Goal: Information Seeking & Learning: Understand process/instructions

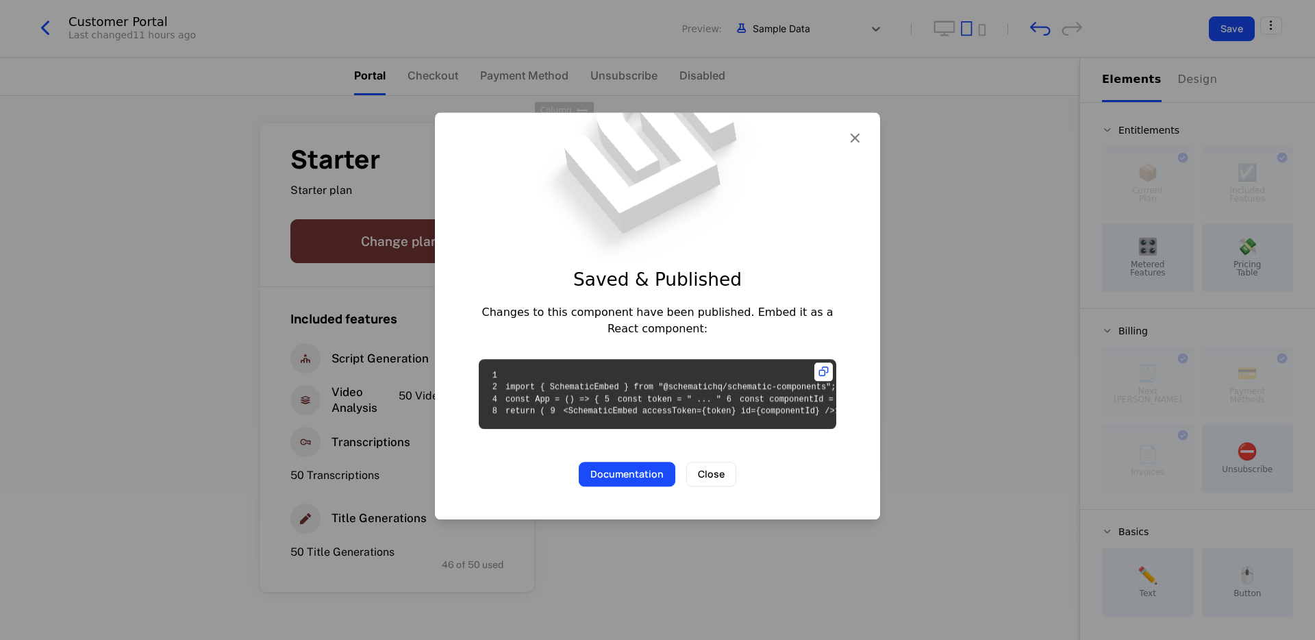
click at [852, 129] on icon "button" at bounding box center [855, 138] width 18 height 18
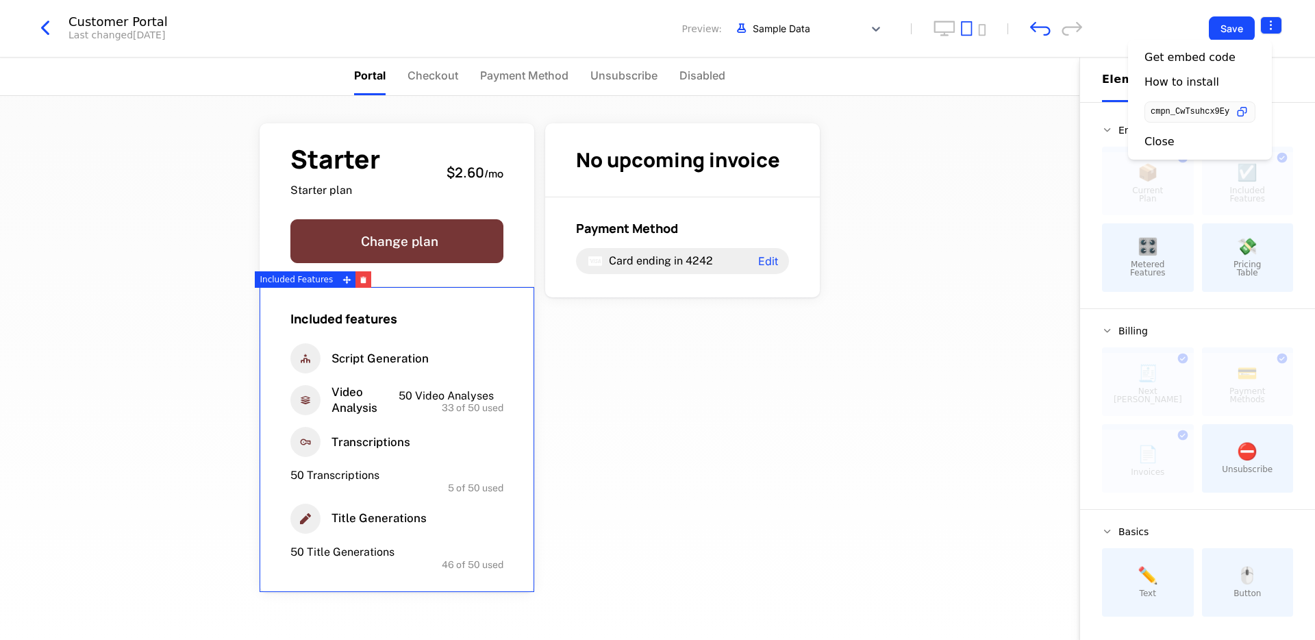
click at [1268, 29] on html "issac.ai Development Dev Features Features Flags Catalog Plans Add Ons Configur…" at bounding box center [657, 320] width 1315 height 640
click at [1233, 81] on div "How to install" at bounding box center [1199, 82] width 111 height 14
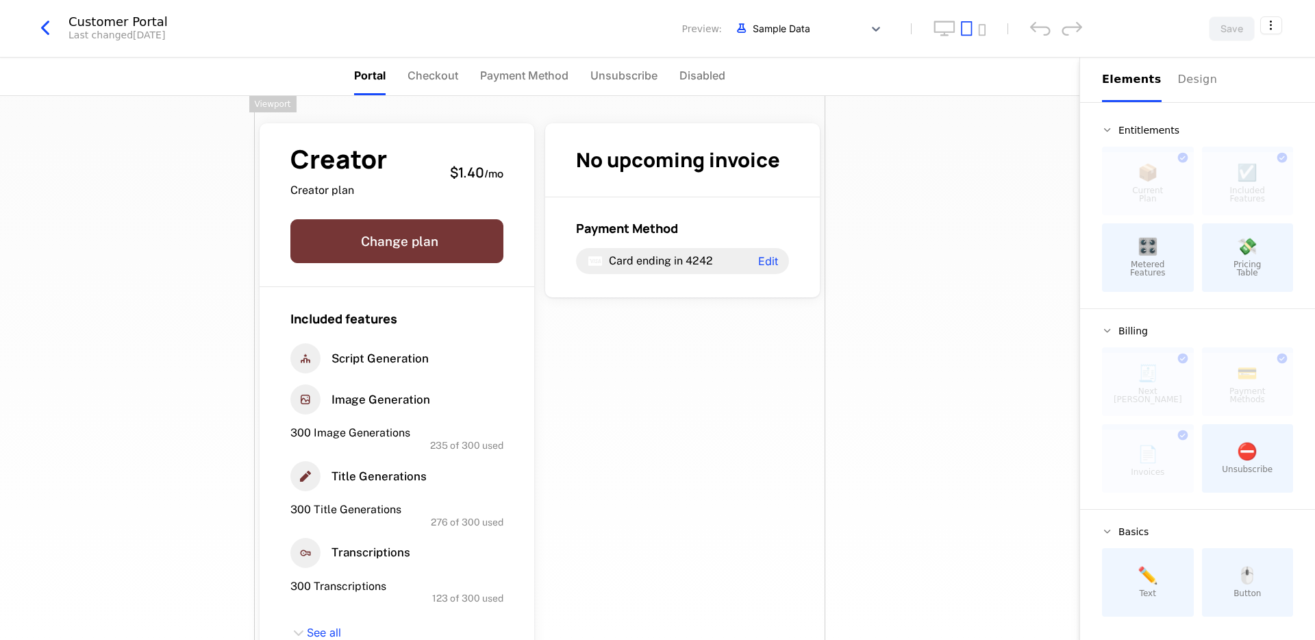
click at [57, 27] on icon "button" at bounding box center [45, 28] width 25 height 25
